Goal: Task Accomplishment & Management: Manage account settings

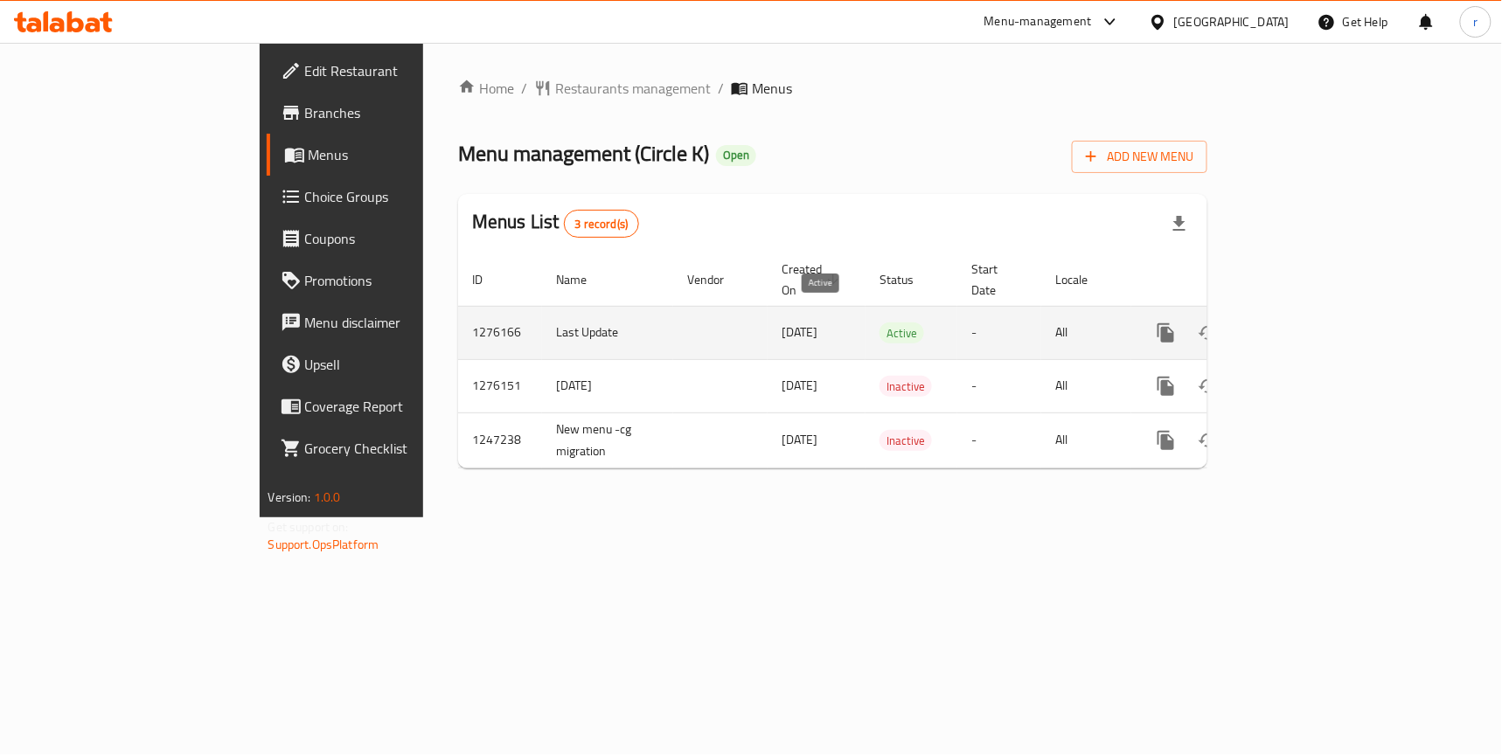
click at [879, 323] on span "Active" at bounding box center [901, 333] width 45 height 20
click at [1300, 325] on icon "enhanced table" at bounding box center [1292, 333] width 16 height 16
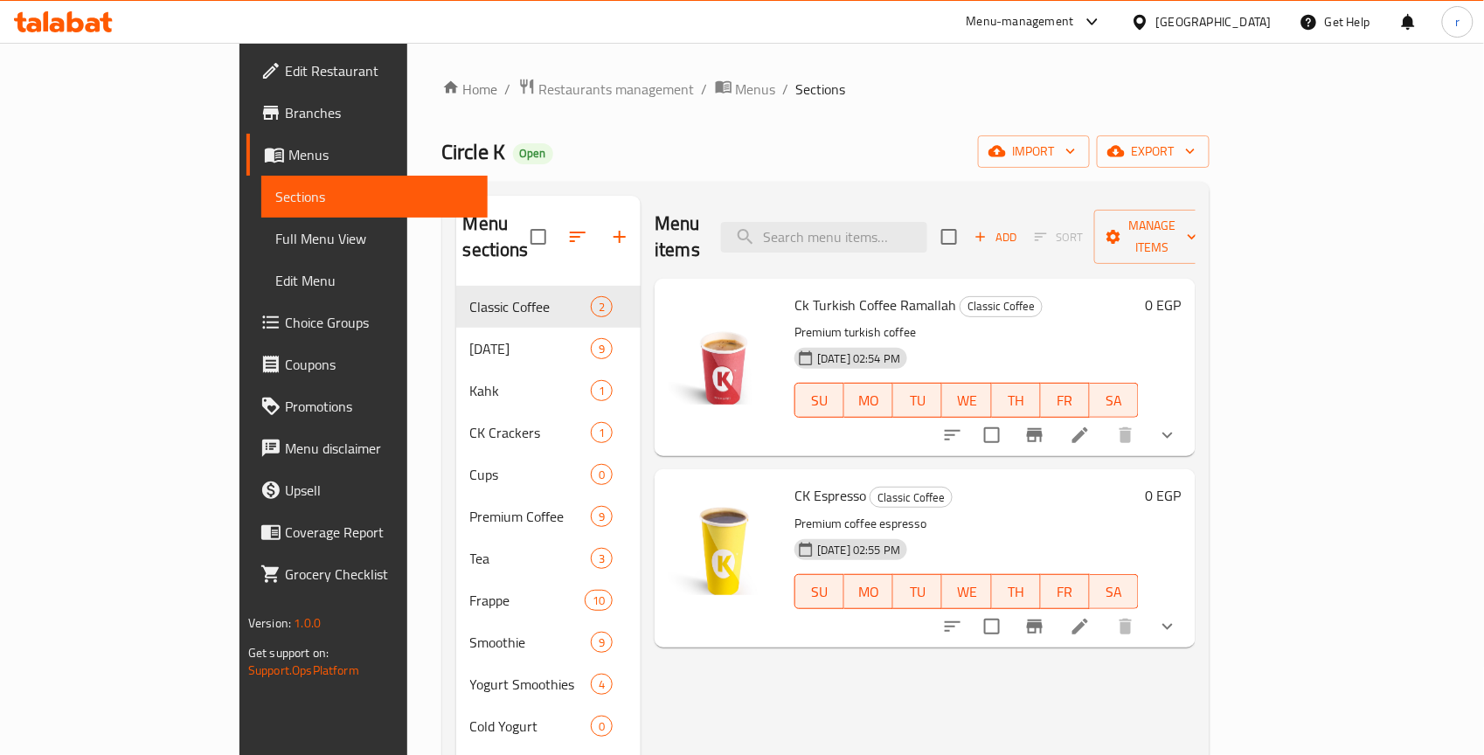
click at [275, 285] on span "Edit Menu" at bounding box center [374, 280] width 198 height 21
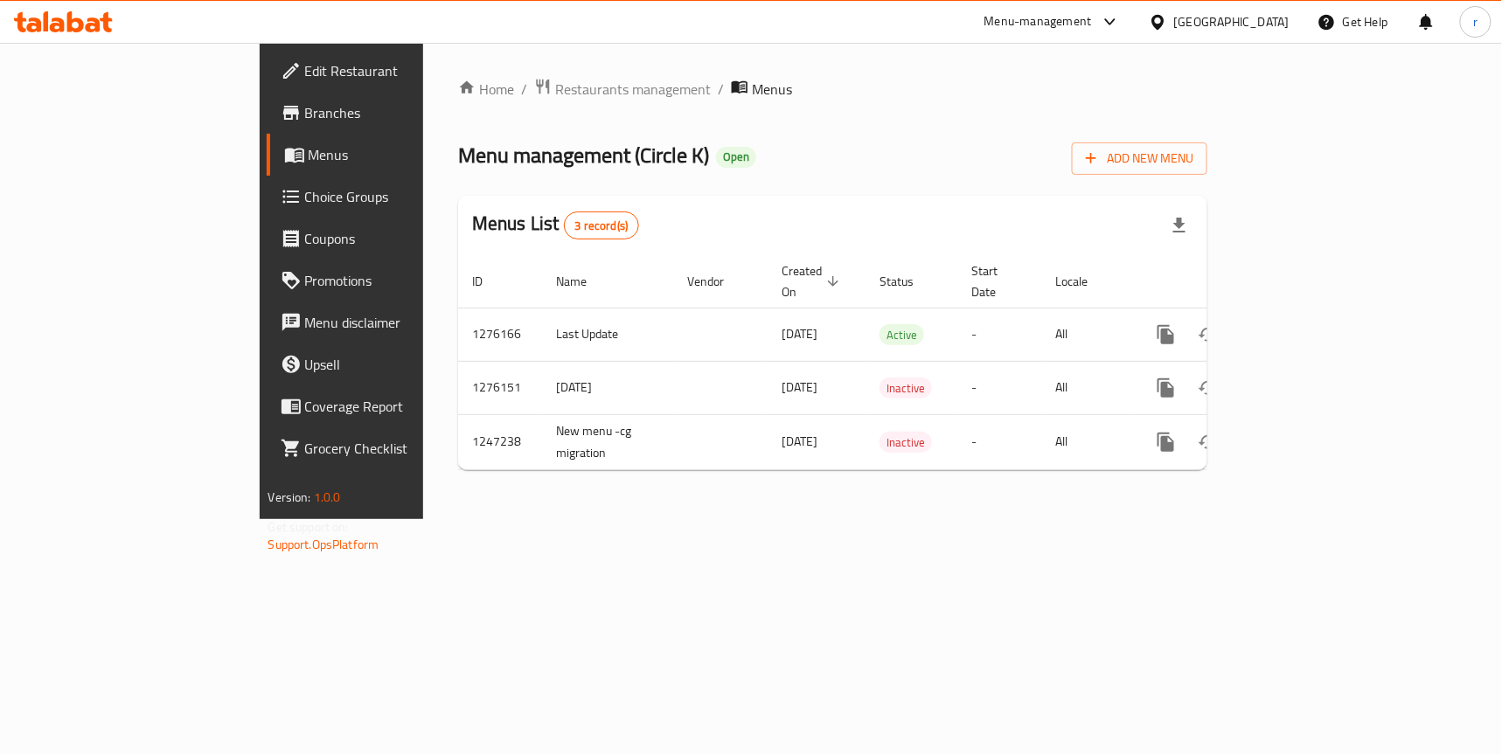
click at [719, 519] on div "Home / Restaurants management / Menus Menu management ( Circle K ) Open Add New…" at bounding box center [832, 281] width 819 height 476
